Goal: Use online tool/utility: Utilize a website feature to perform a specific function

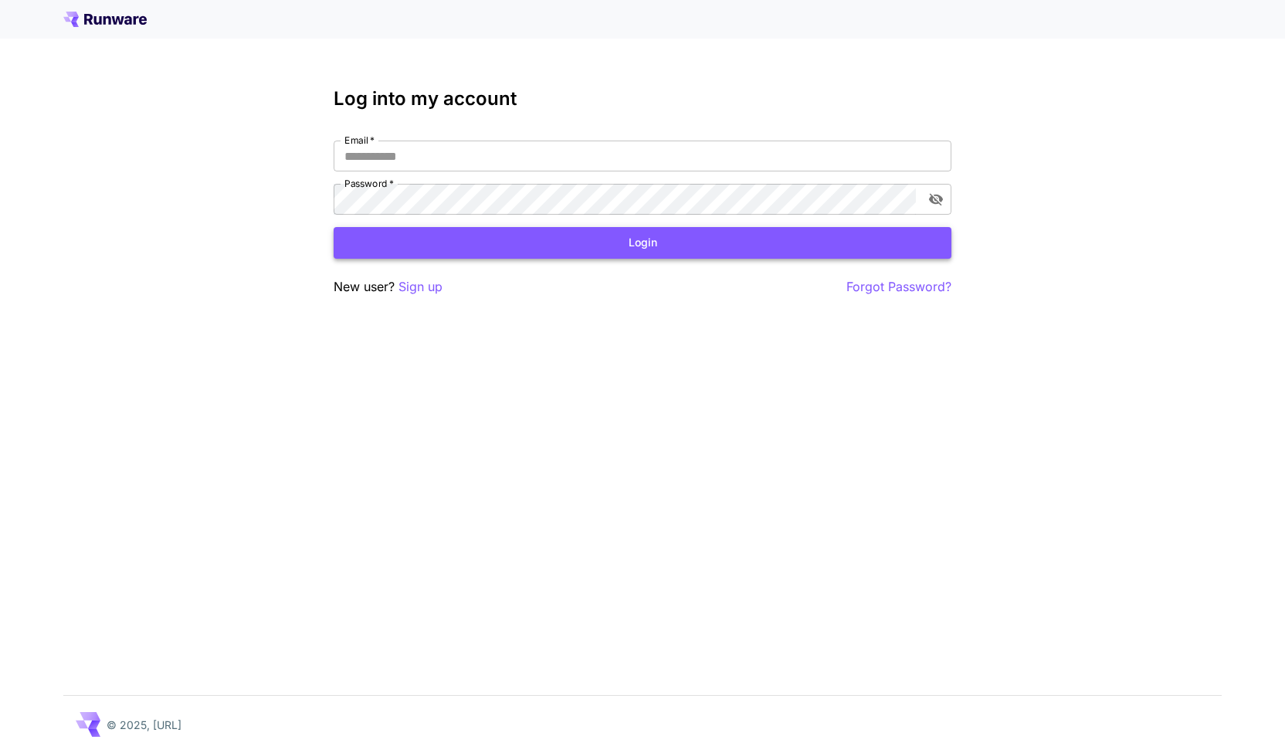
type input "**********"
click at [601, 243] on button "Login" at bounding box center [643, 243] width 618 height 32
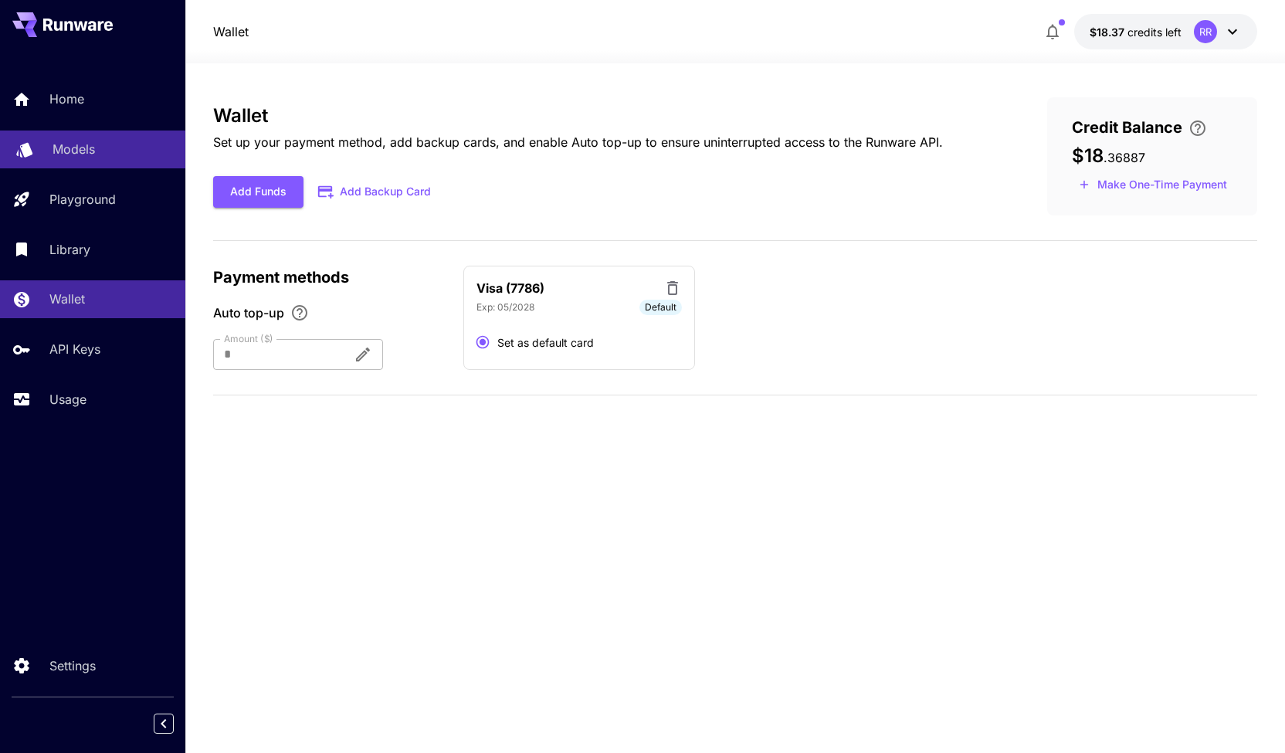
click at [80, 137] on link "Models" at bounding box center [92, 150] width 185 height 38
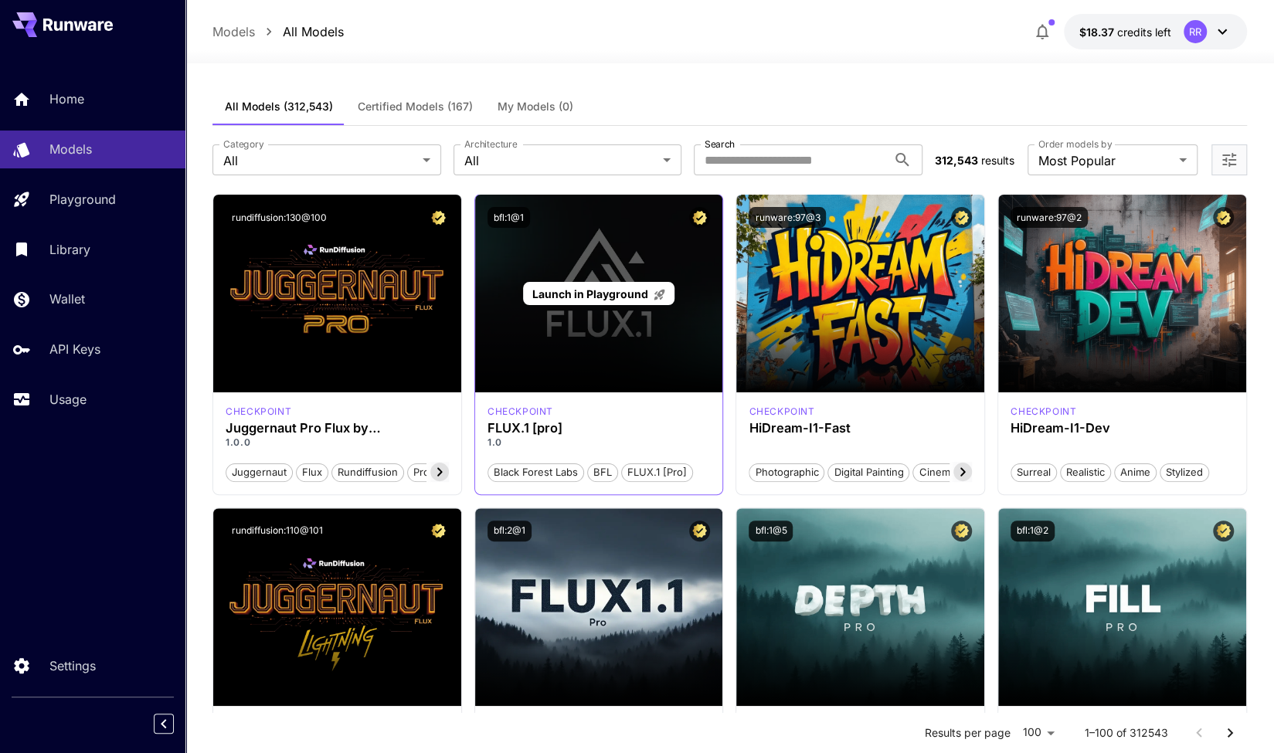
click at [589, 327] on div "Launch in Playground" at bounding box center [599, 294] width 248 height 198
click at [604, 300] on p "Launch in Playground" at bounding box center [599, 294] width 134 height 16
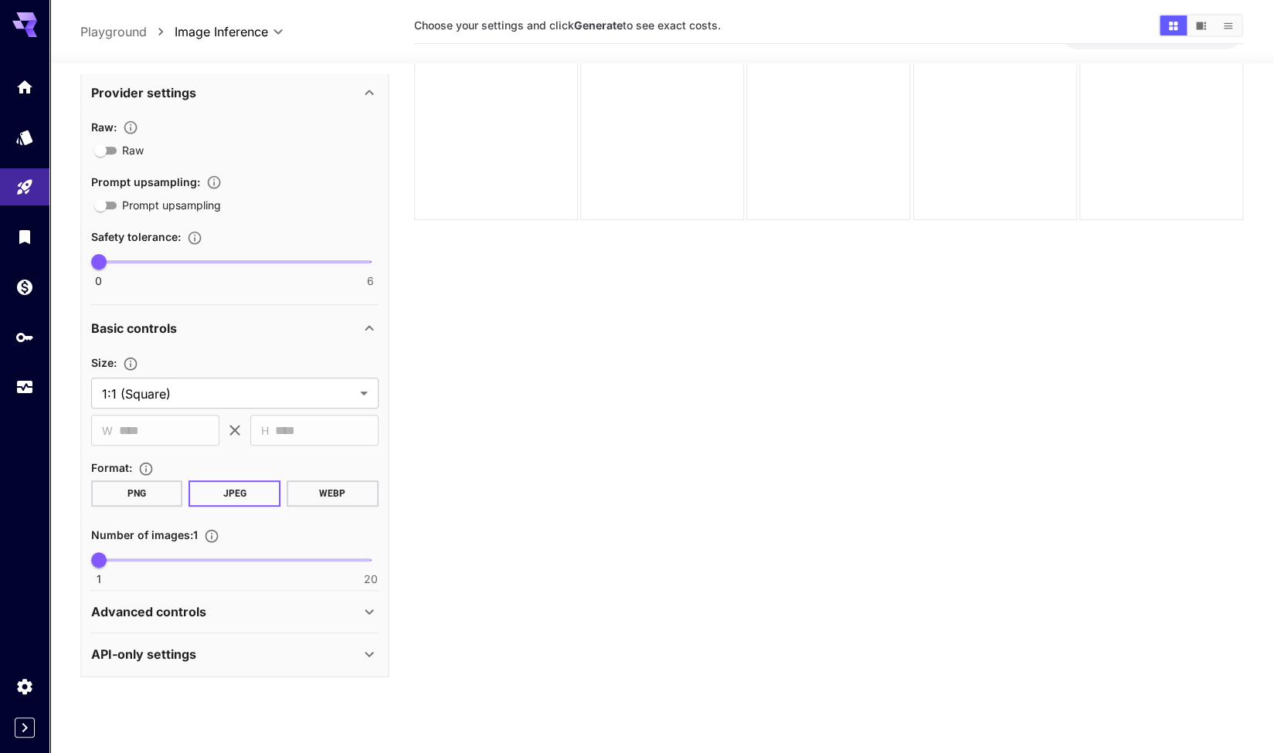
scroll to position [70, 0]
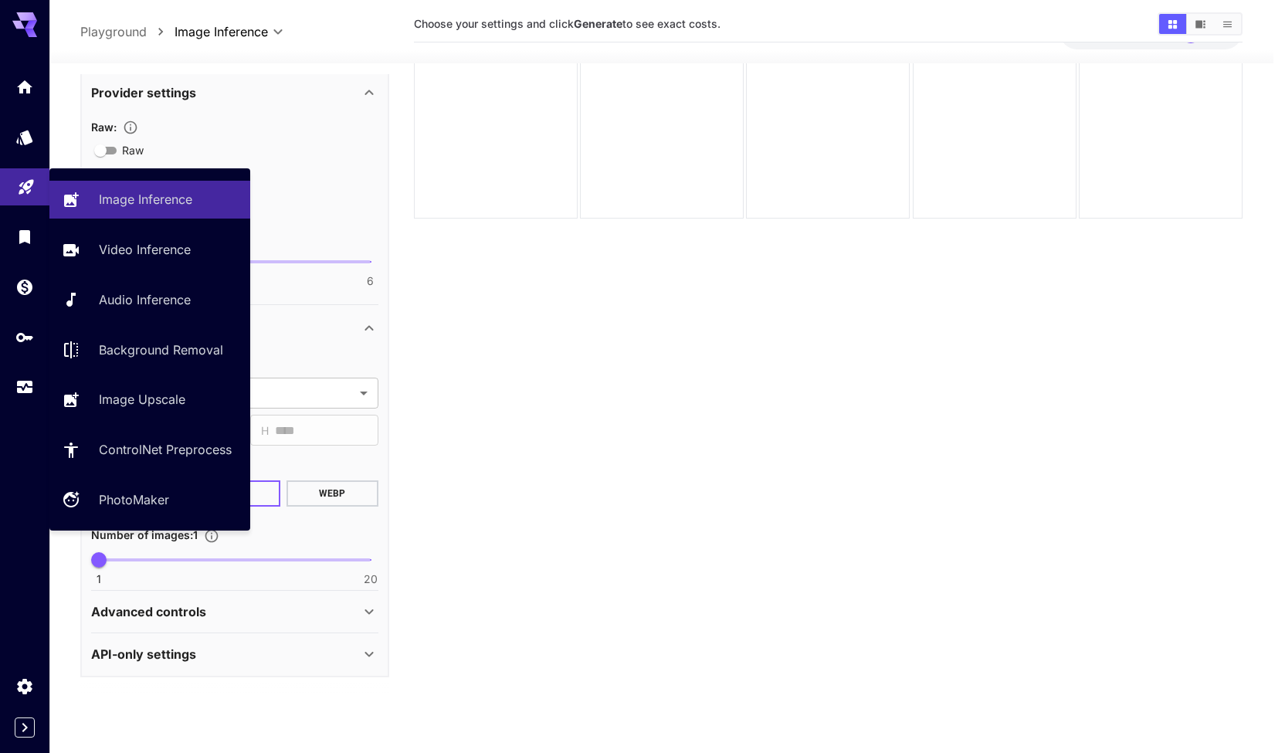
click at [28, 178] on icon "Playground" at bounding box center [26, 182] width 15 height 15
click at [141, 202] on p "Image Inference" at bounding box center [148, 199] width 93 height 19
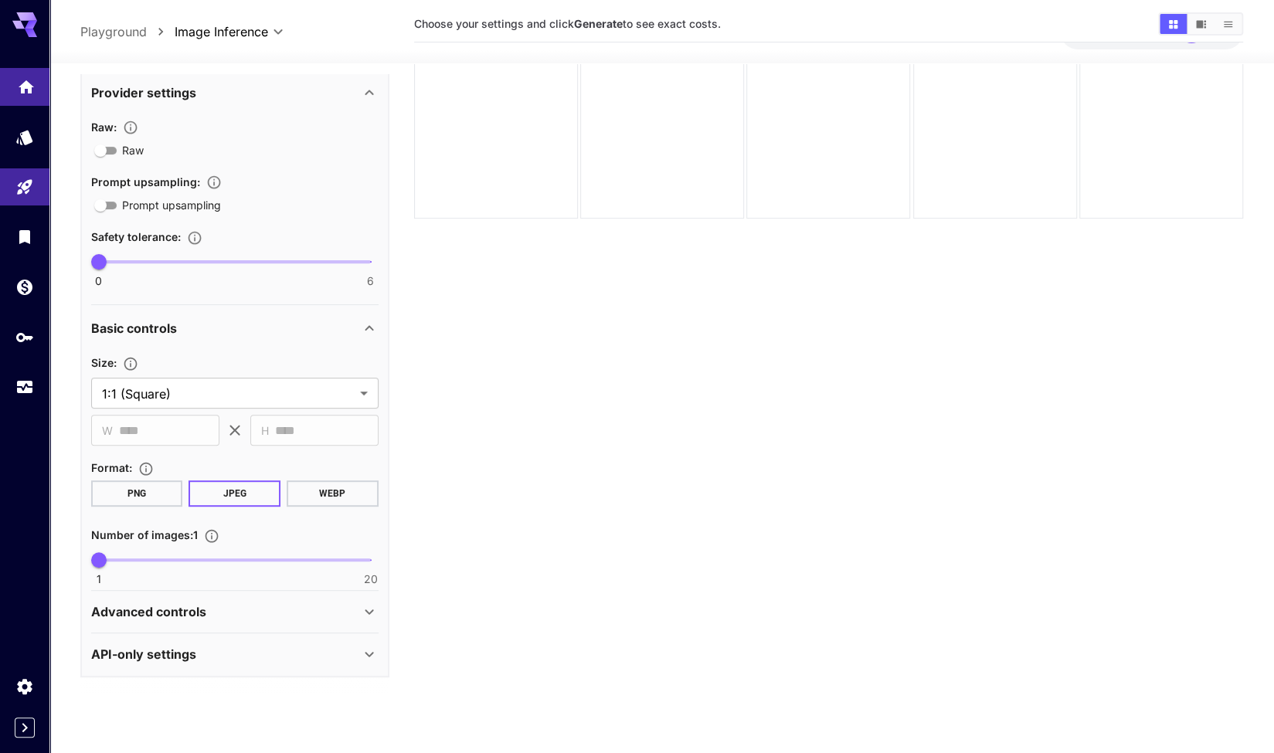
click at [22, 91] on icon "Home" at bounding box center [26, 85] width 19 height 19
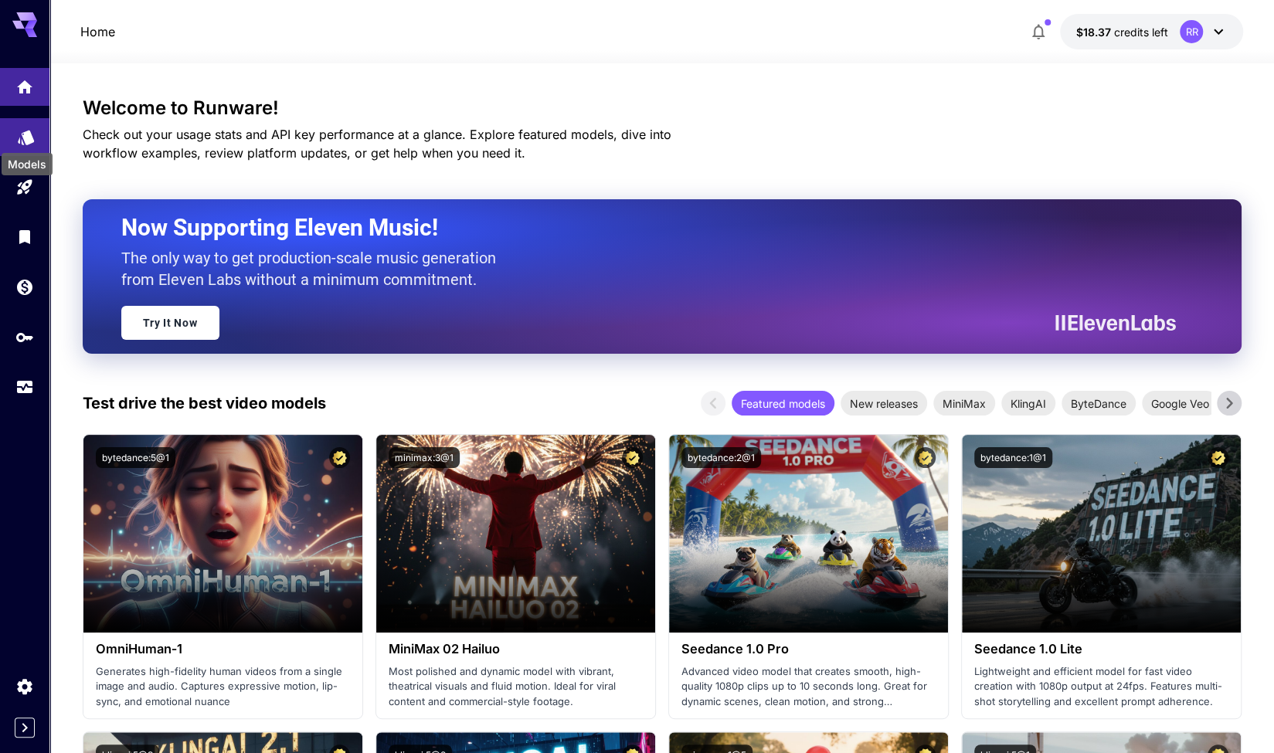
click at [25, 131] on icon "Models" at bounding box center [26, 133] width 16 height 15
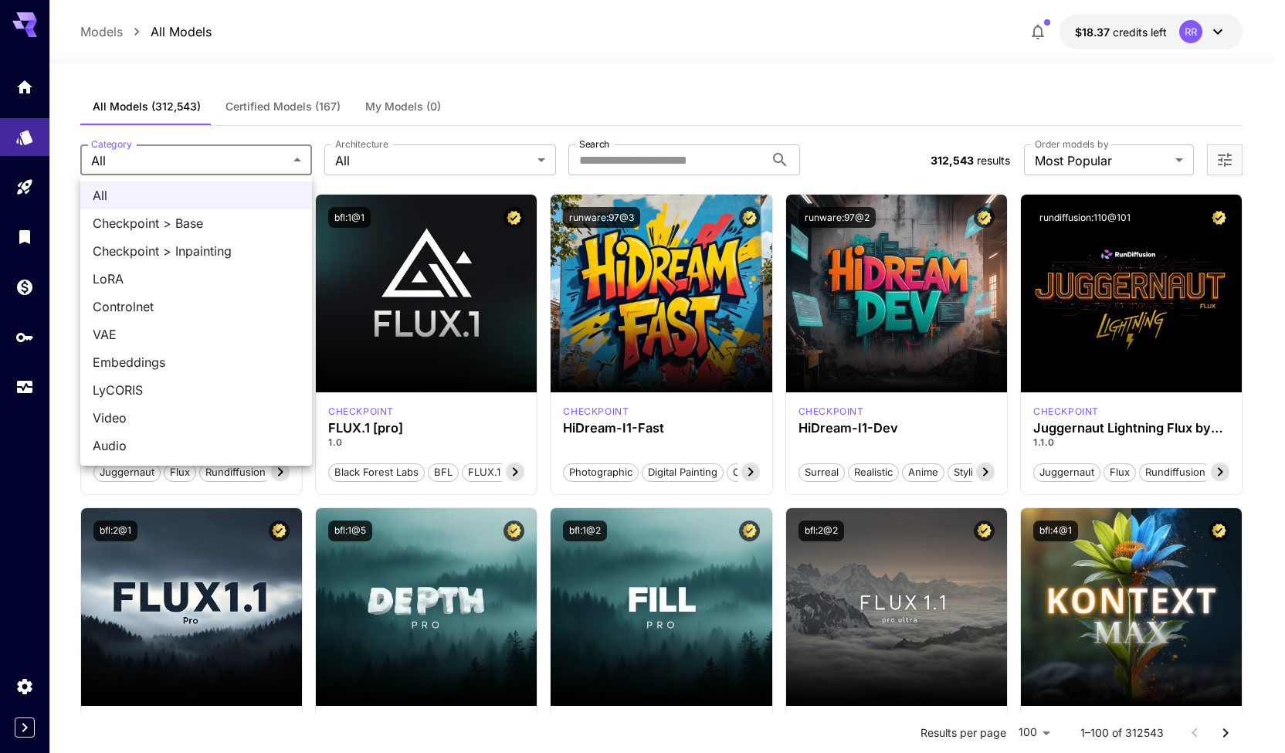
click at [405, 161] on div at bounding box center [642, 376] width 1285 height 753
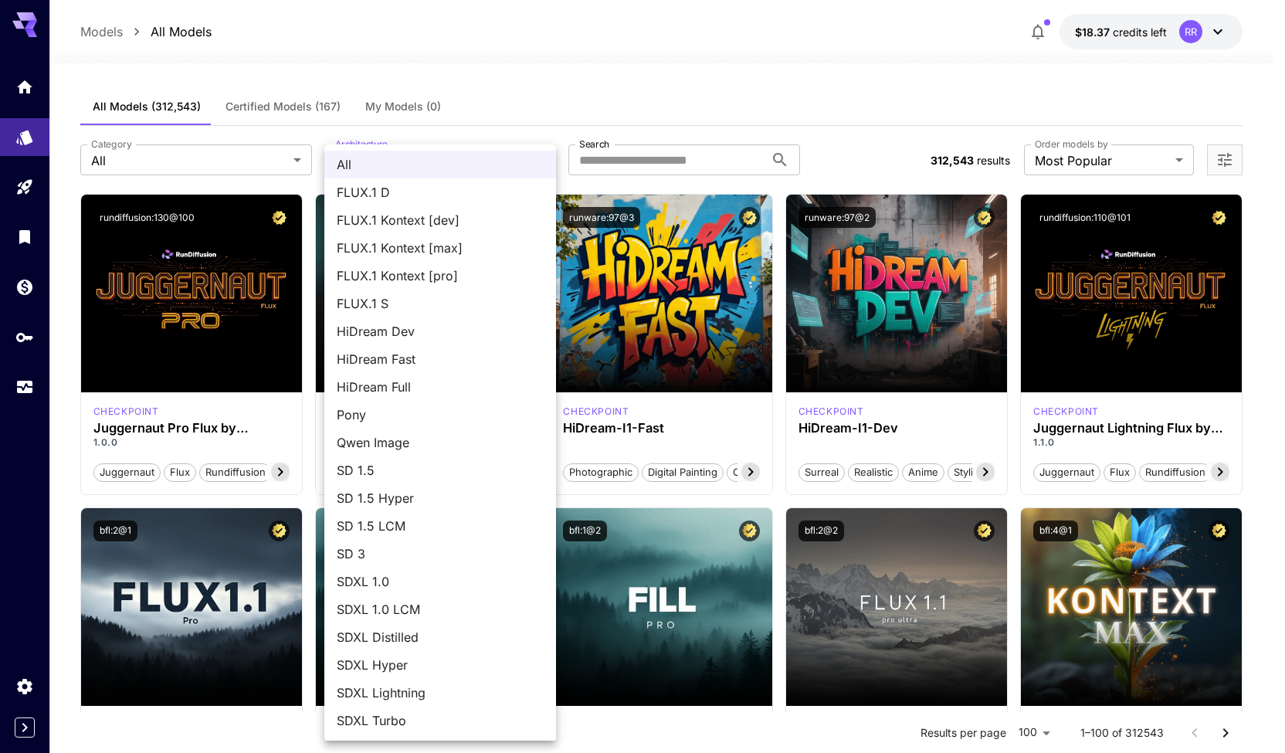
click at [630, 36] on div at bounding box center [642, 376] width 1285 height 753
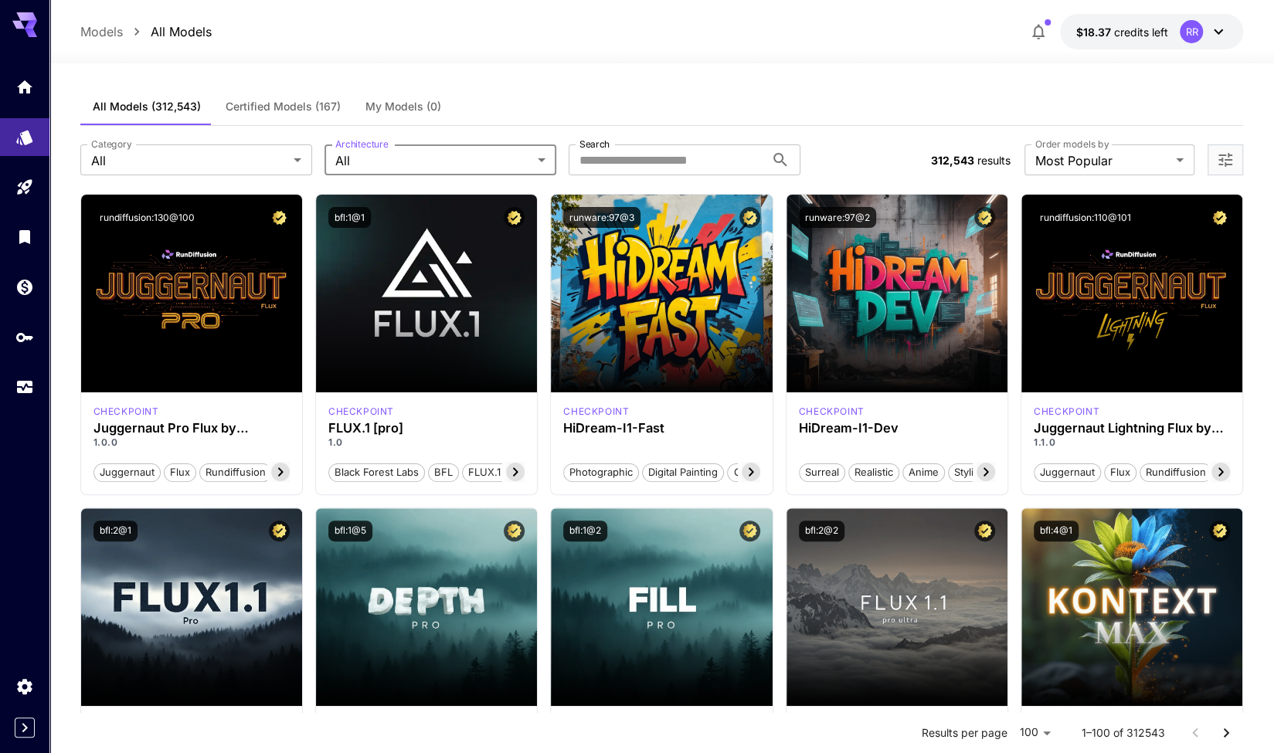
click at [1087, 149] on label "Order models by" at bounding box center [1071, 143] width 73 height 13
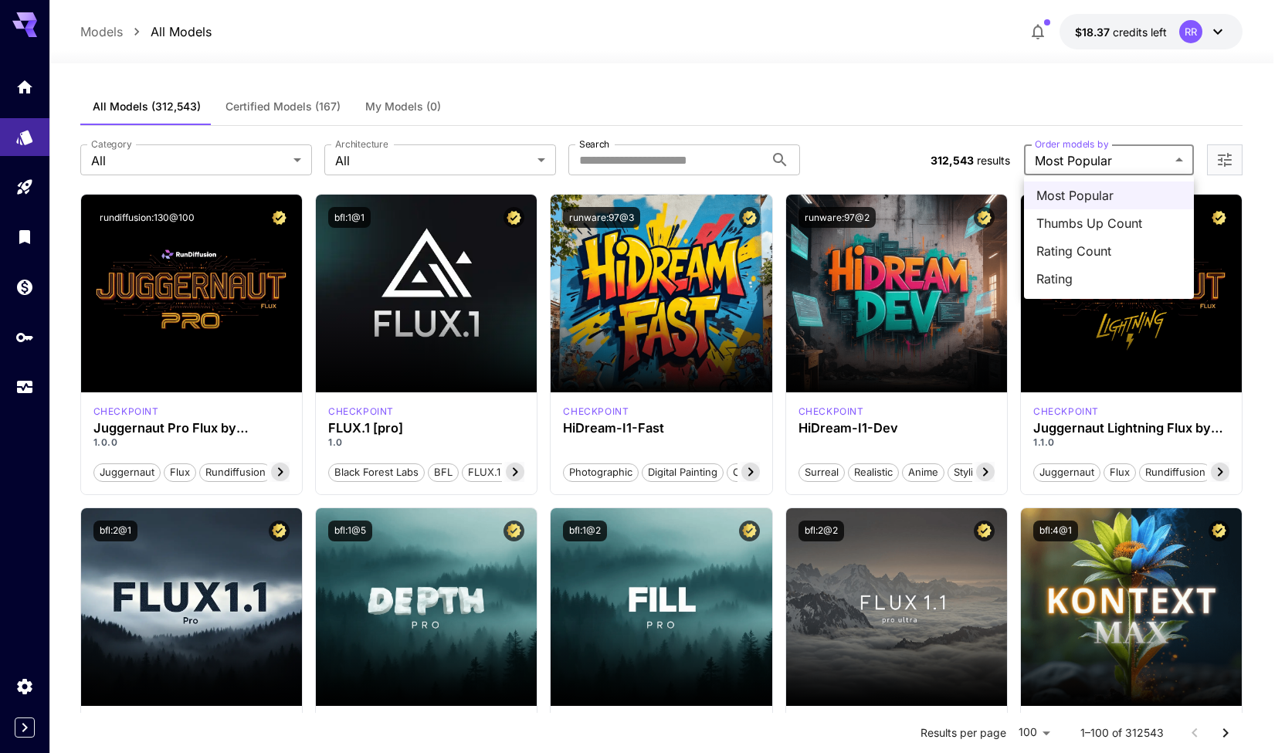
click at [924, 99] on div at bounding box center [642, 376] width 1285 height 753
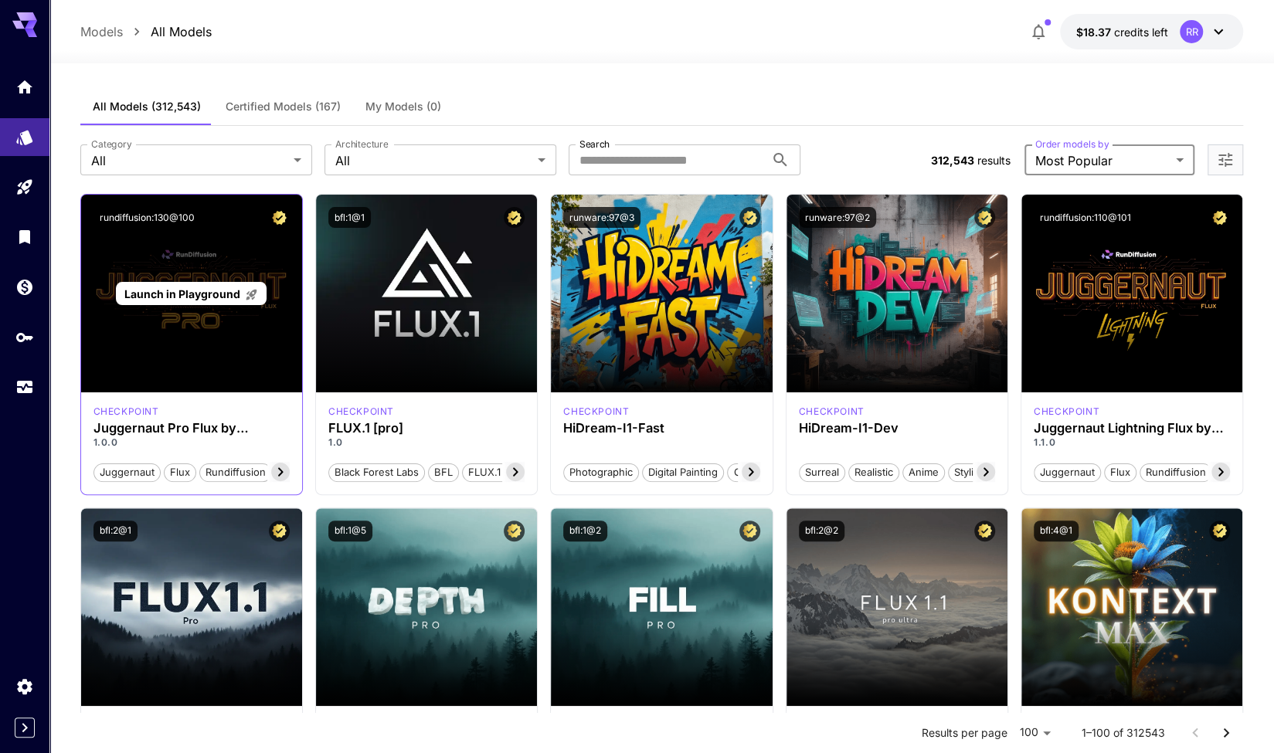
click at [184, 311] on div "Launch in Playground" at bounding box center [191, 294] width 221 height 198
click at [160, 280] on div "Launch in Playground" at bounding box center [191, 294] width 221 height 198
click at [170, 294] on span "Launch in Playground" at bounding box center [182, 293] width 116 height 13
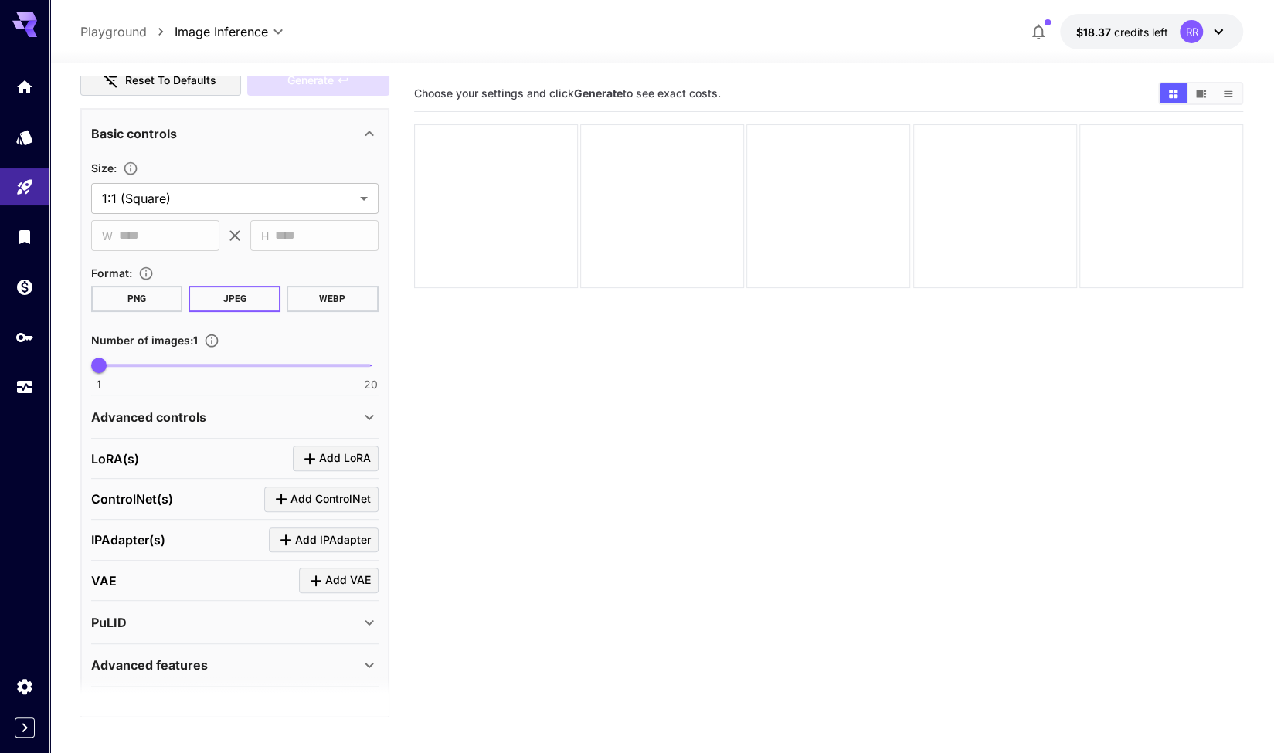
scroll to position [317, 0]
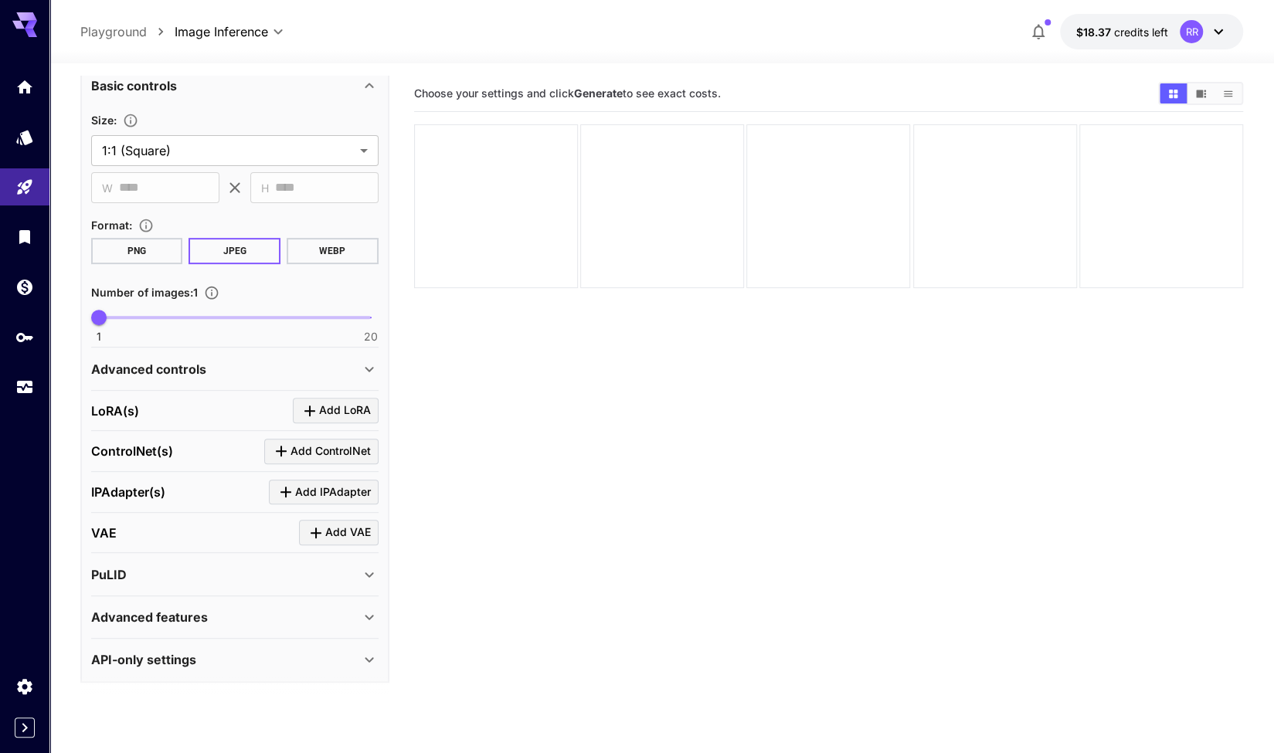
click at [217, 609] on div "Advanced features" at bounding box center [225, 617] width 269 height 19
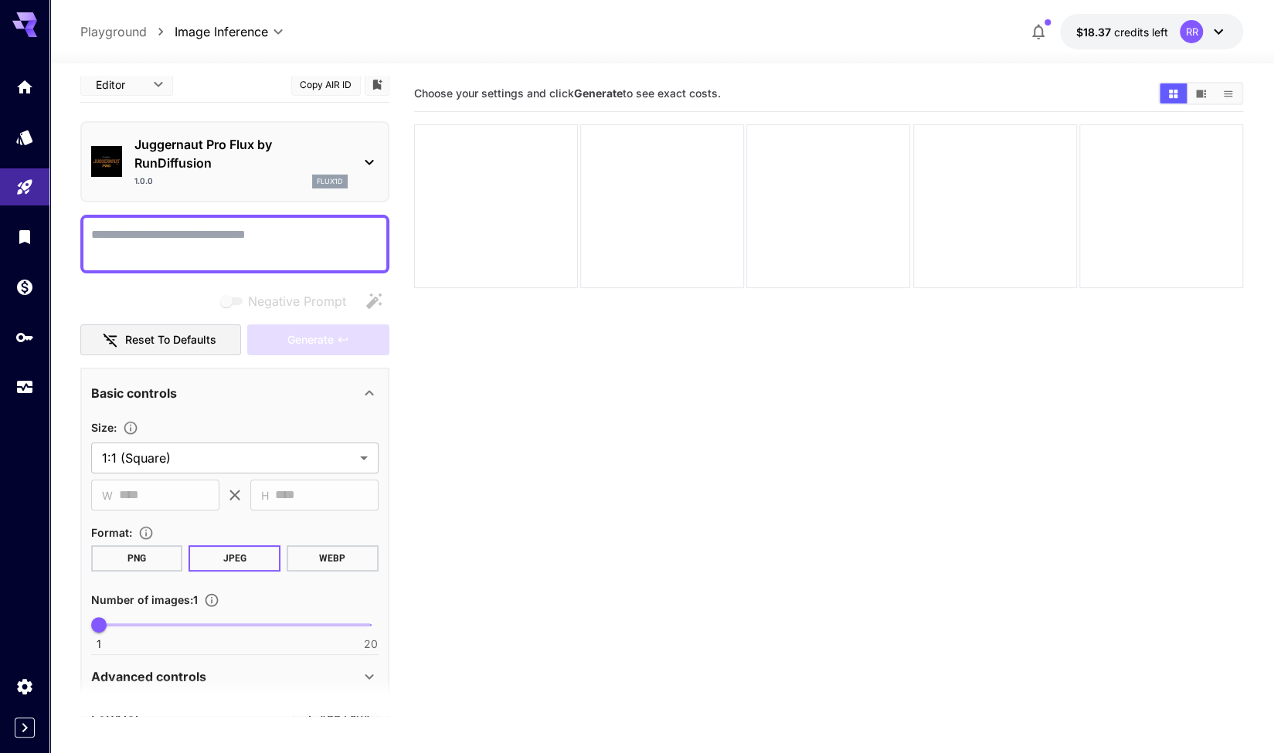
scroll to position [0, 0]
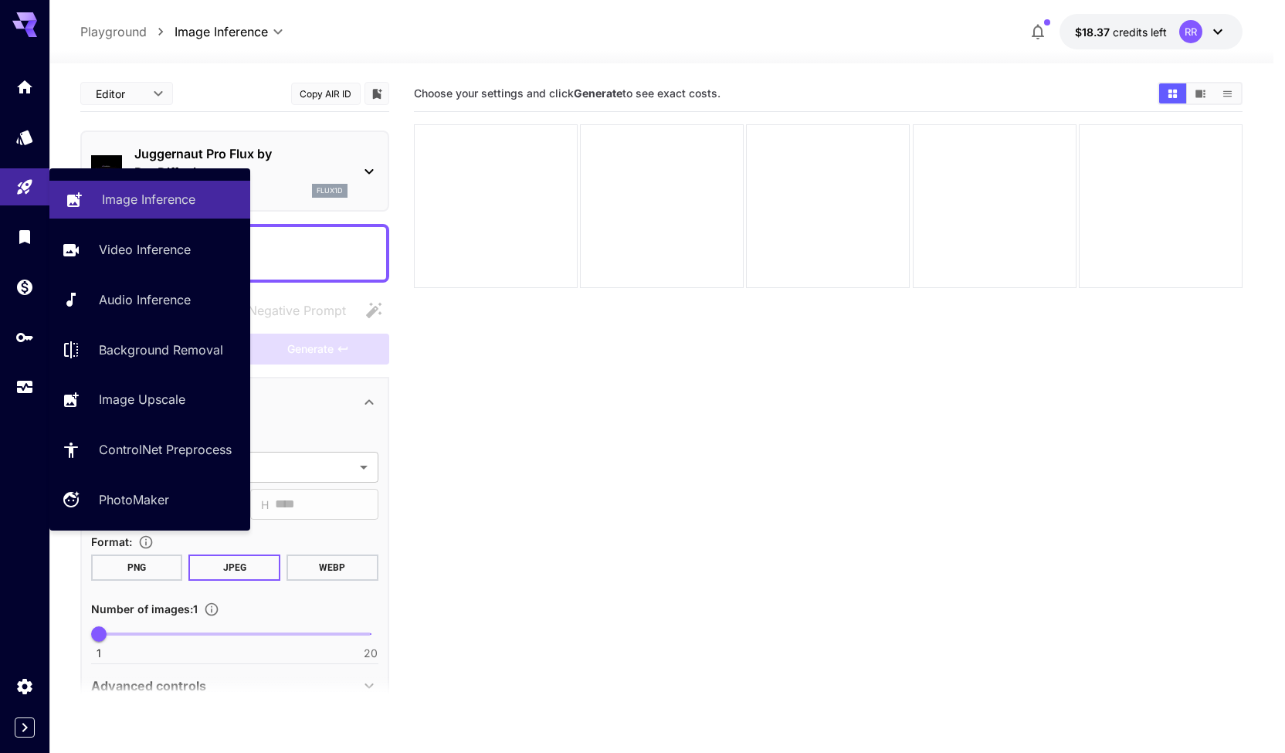
click at [165, 198] on p "Image Inference" at bounding box center [148, 199] width 93 height 19
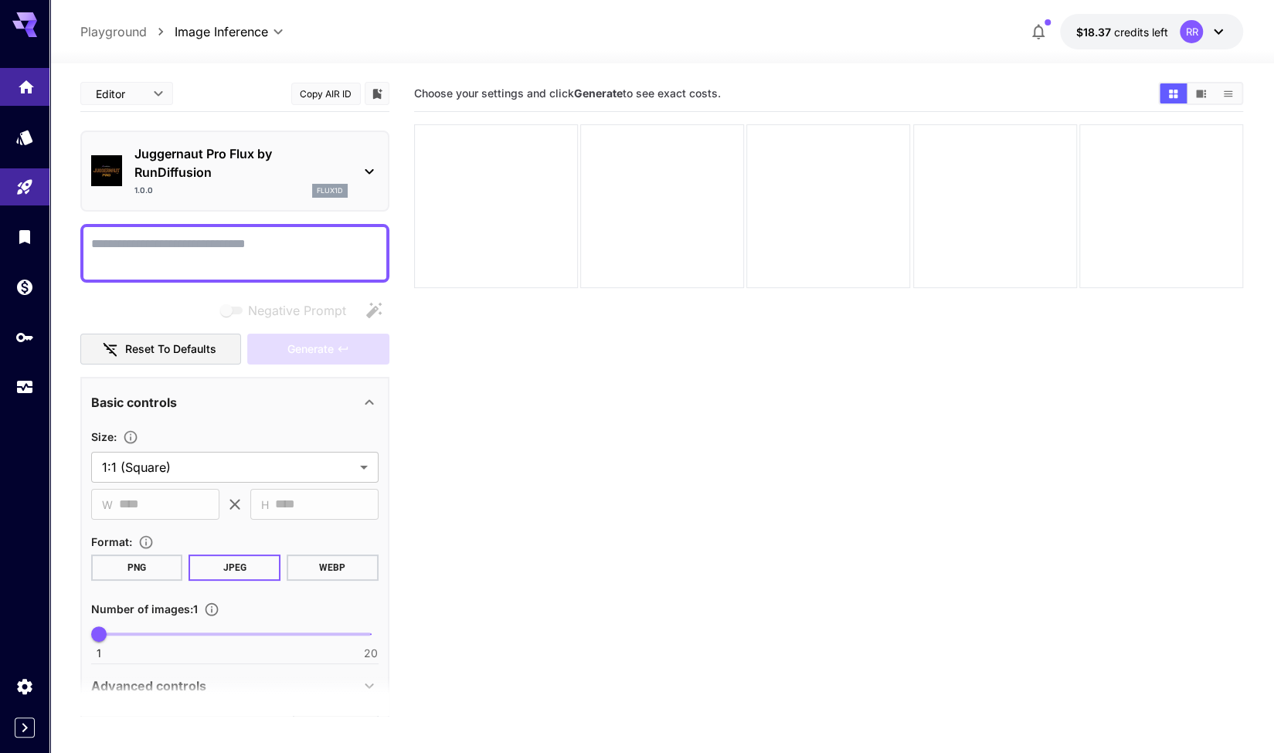
click at [28, 83] on icon "Home" at bounding box center [26, 82] width 15 height 13
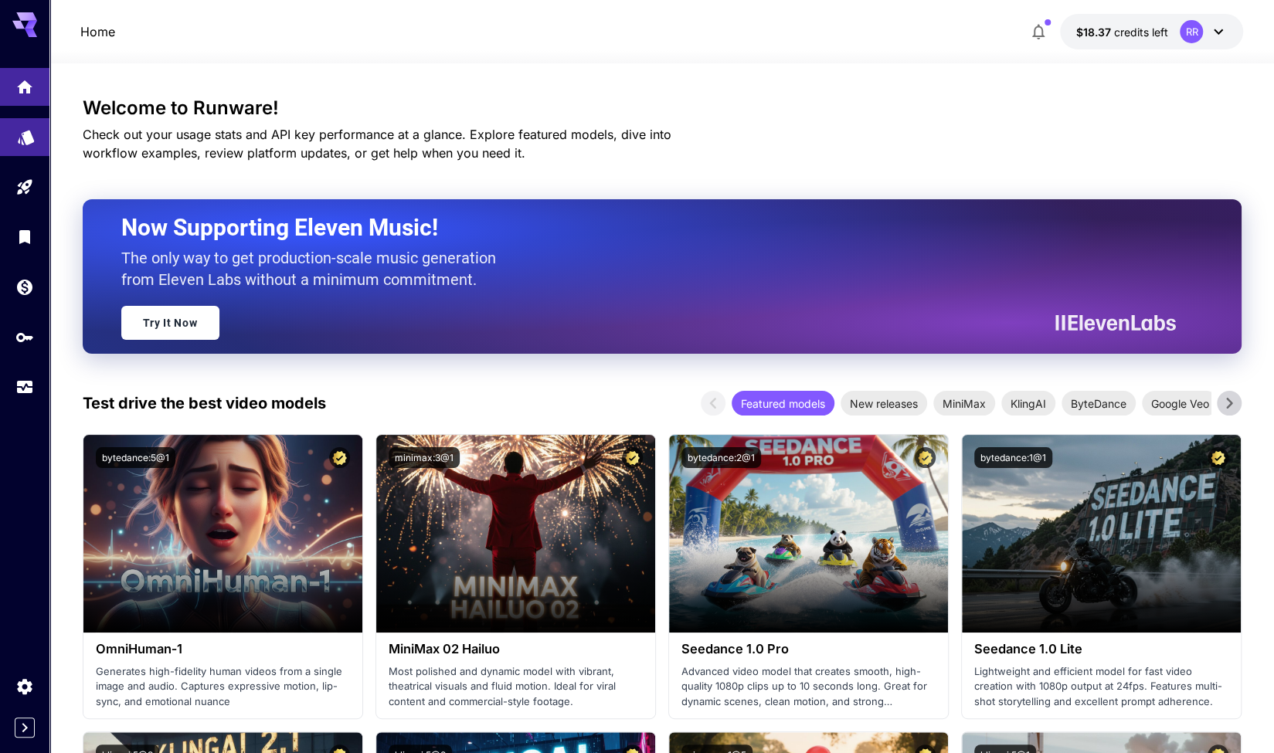
click at [15, 124] on link at bounding box center [24, 137] width 49 height 38
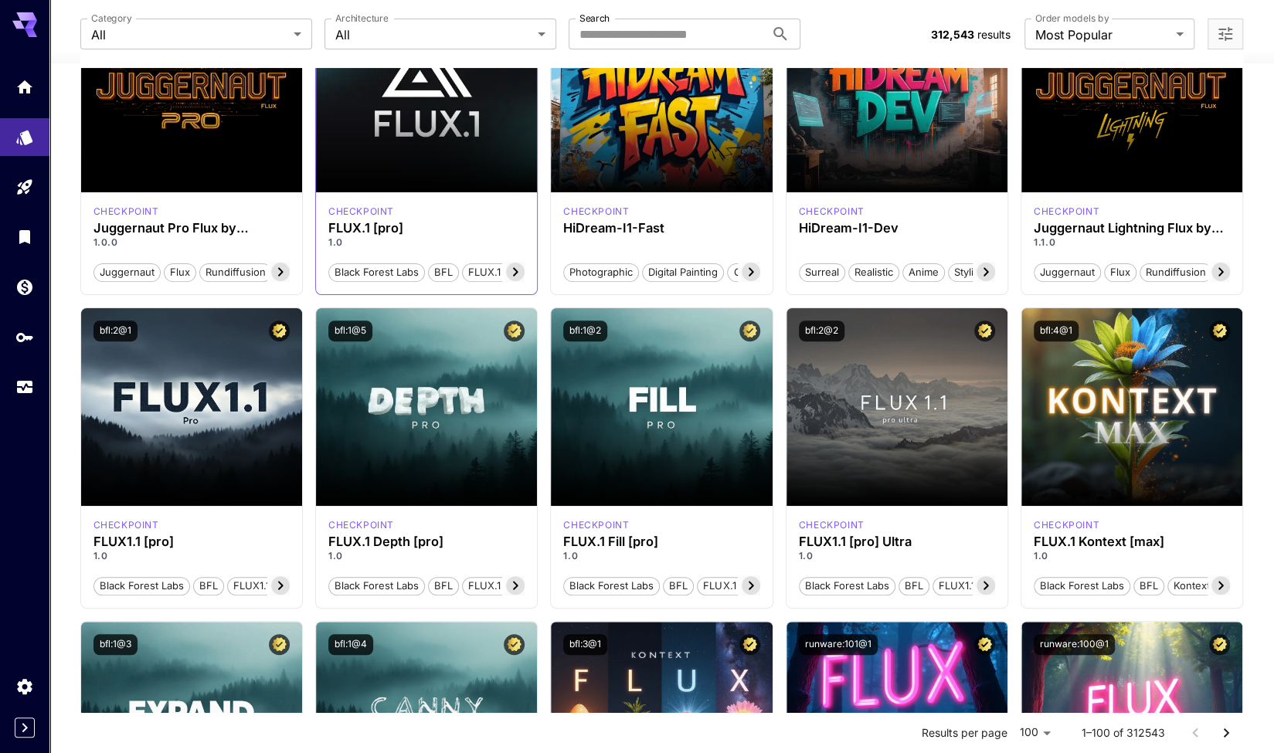
scroll to position [201, 0]
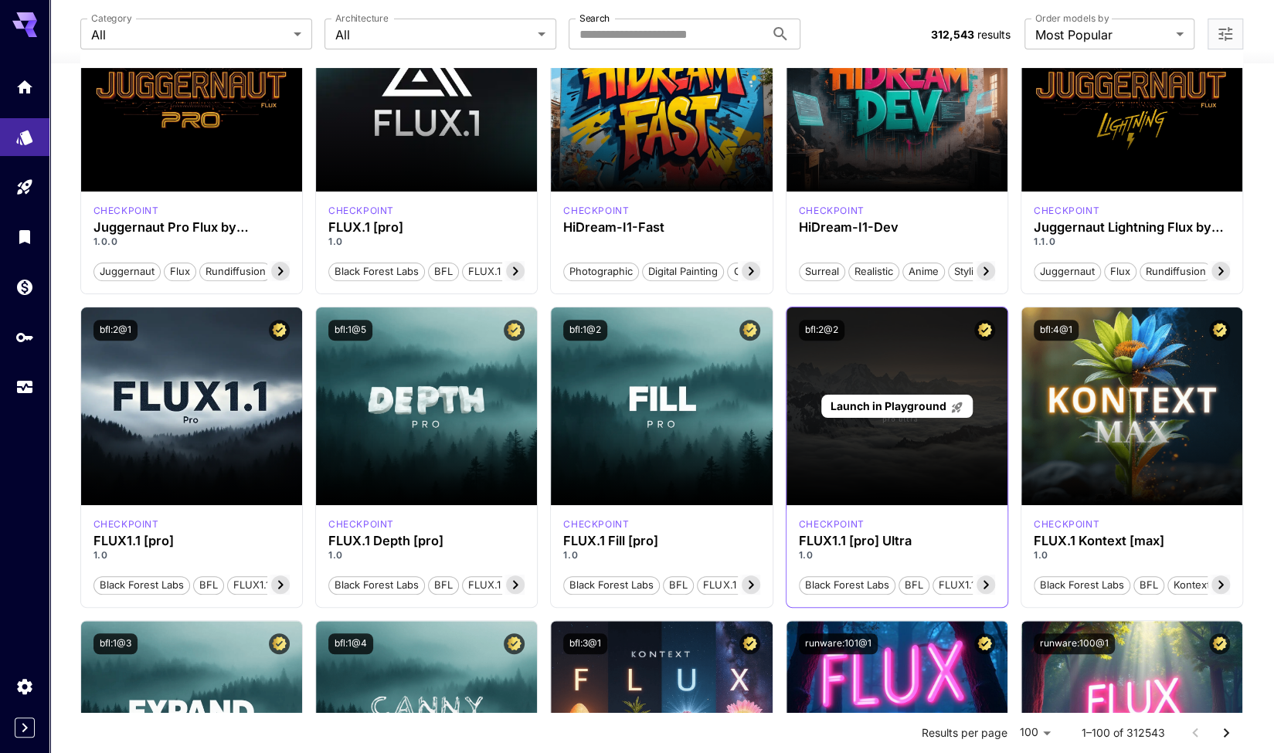
click at [909, 409] on span "Launch in Playground" at bounding box center [887, 405] width 116 height 13
